Goal: Task Accomplishment & Management: Use online tool/utility

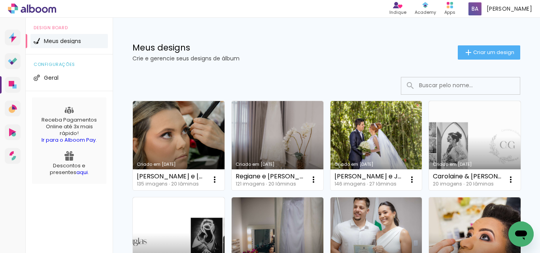
click at [187, 130] on link "Criado em [DATE]" at bounding box center [179, 145] width 92 height 89
